Goal: Task Accomplishment & Management: Manage account settings

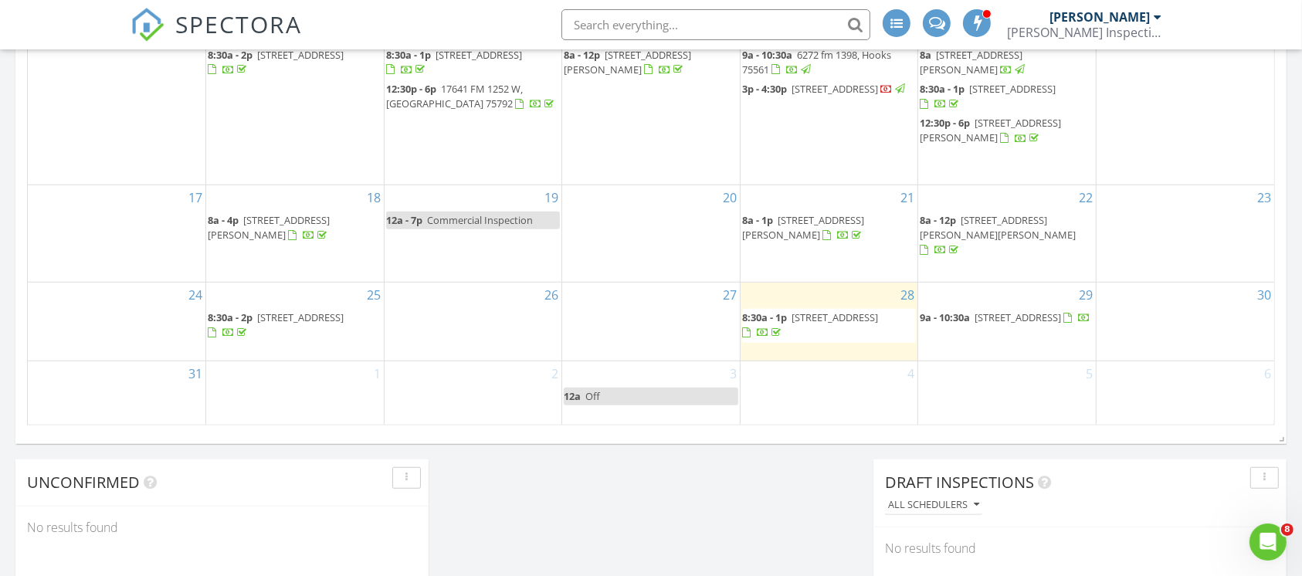
scroll to position [823, 0]
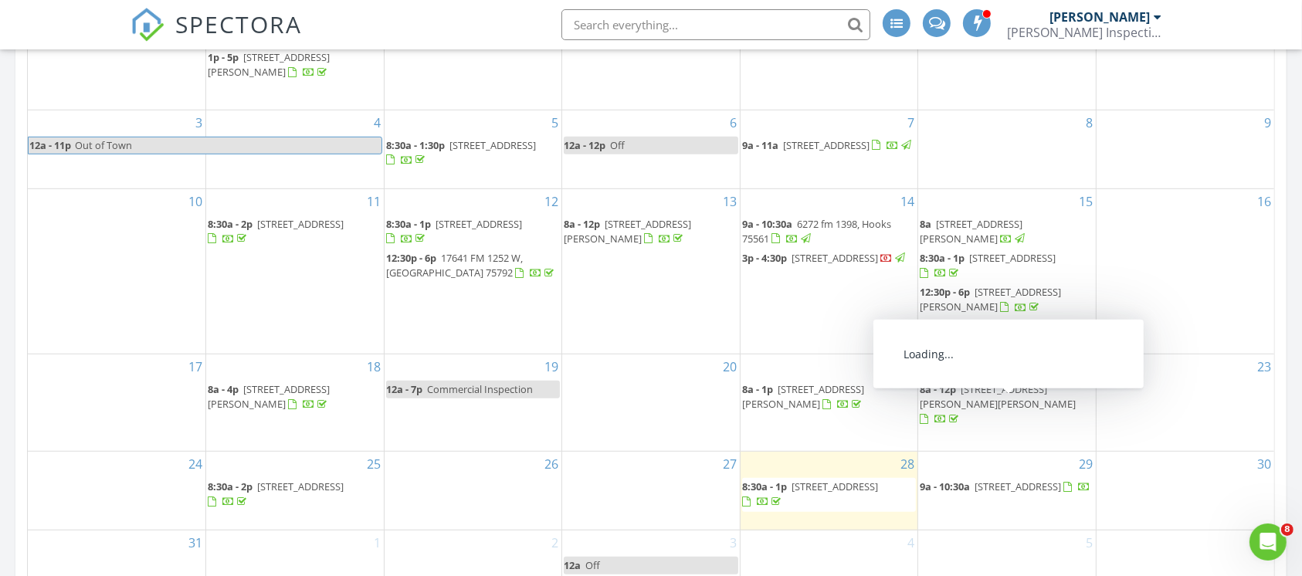
click at [1011, 410] on span "8a - 12p 710 Florey St, Kilgore 75662" at bounding box center [1006, 405] width 174 height 46
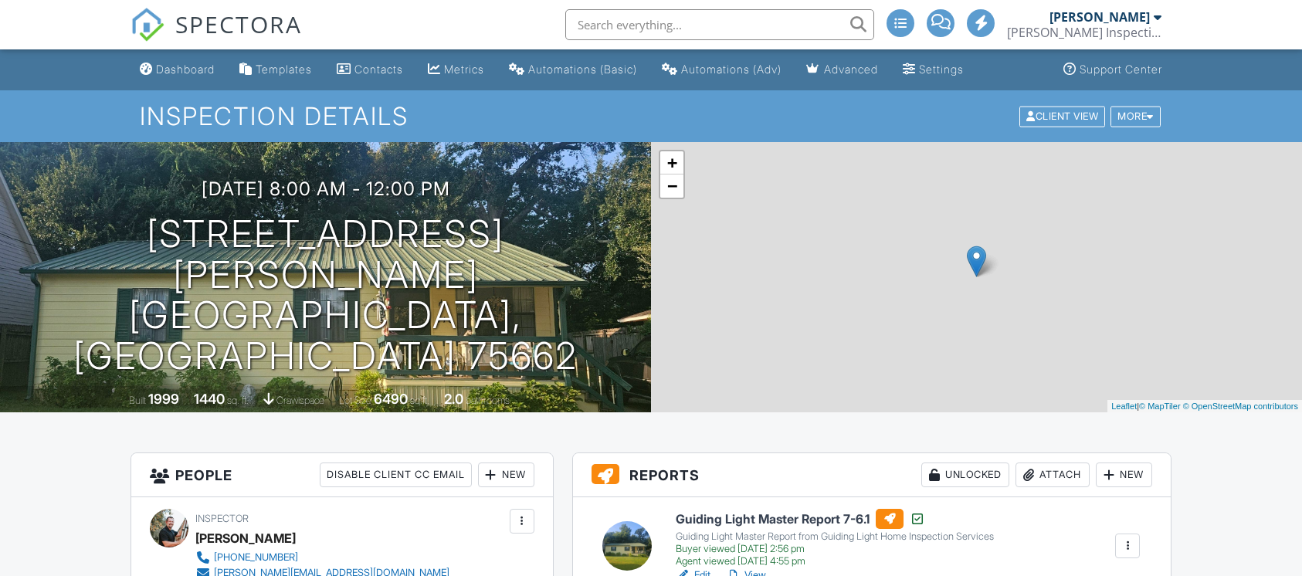
scroll to position [103, 0]
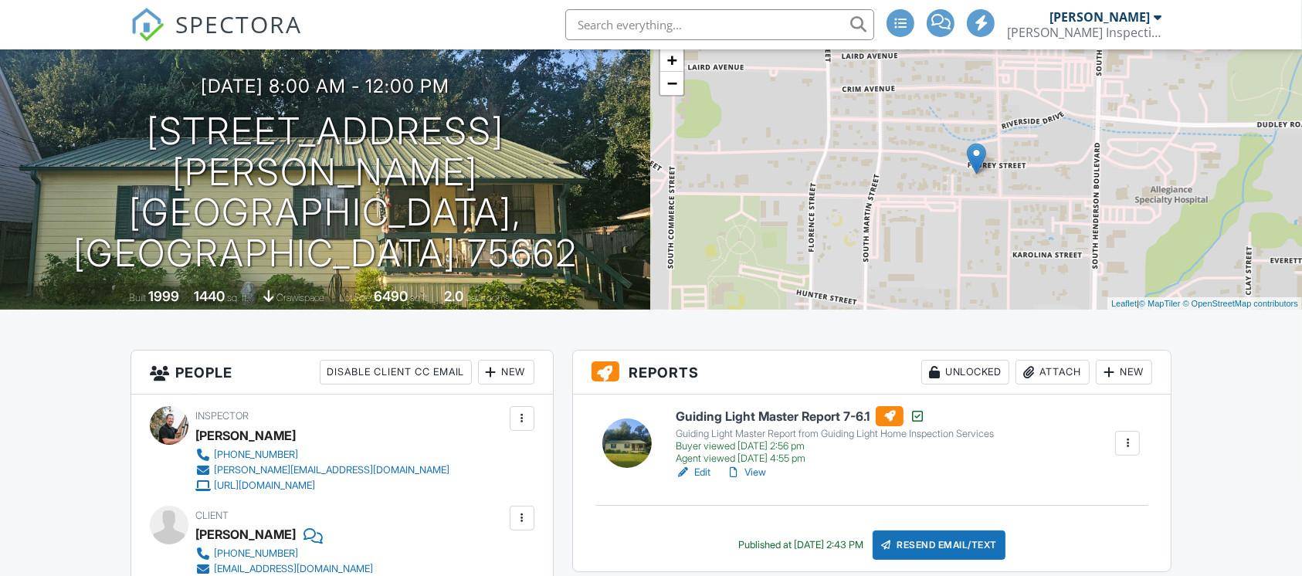
click at [701, 472] on link "Edit" at bounding box center [692, 472] width 35 height 15
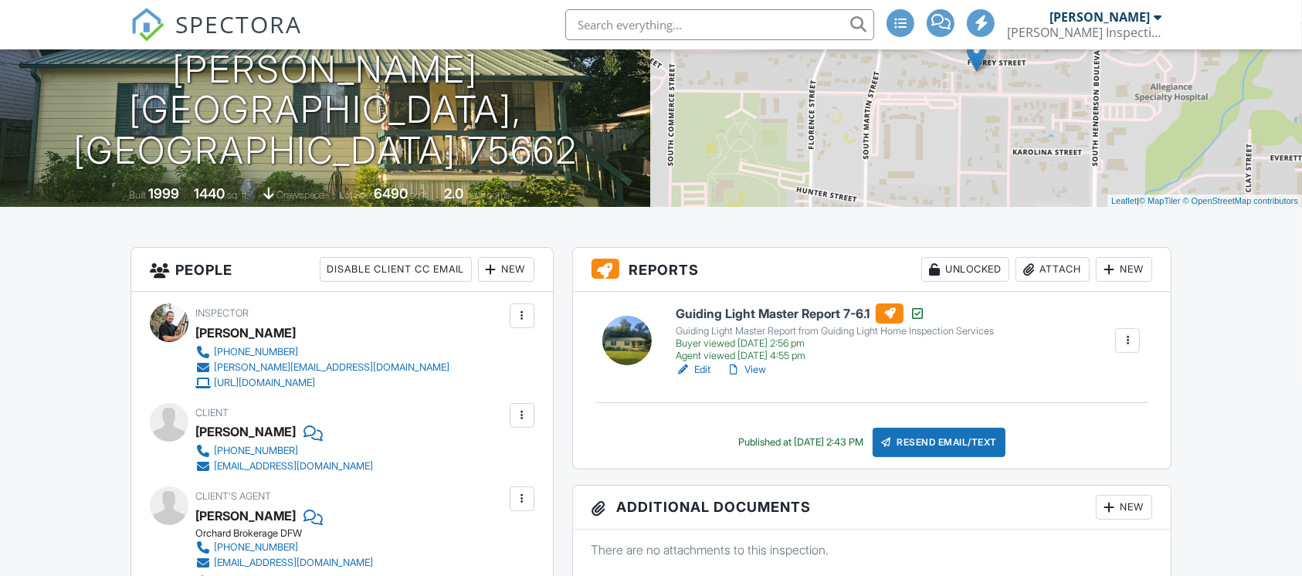
click at [761, 371] on link "View" at bounding box center [746, 369] width 40 height 15
